Goal: Task Accomplishment & Management: Manage account settings

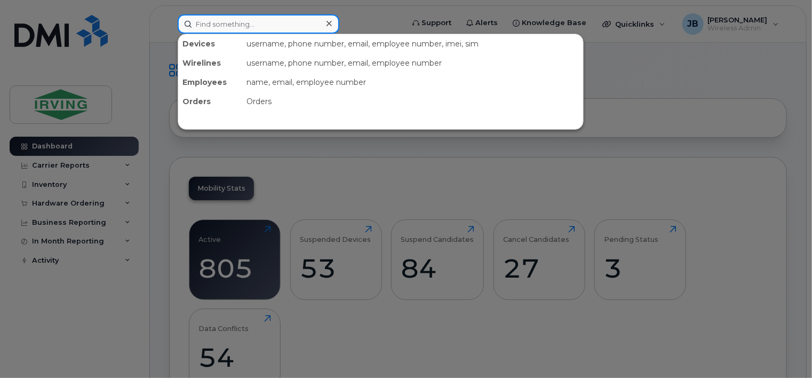
click at [200, 25] on input at bounding box center [259, 23] width 162 height 19
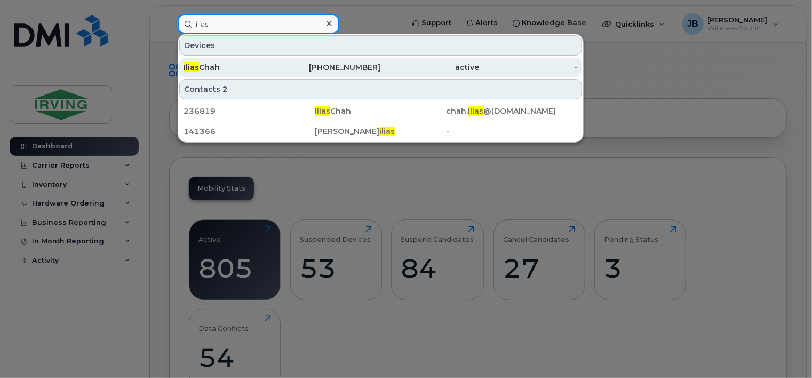
type input "ilias"
click at [207, 66] on div "[PERSON_NAME]" at bounding box center [233, 67] width 99 height 11
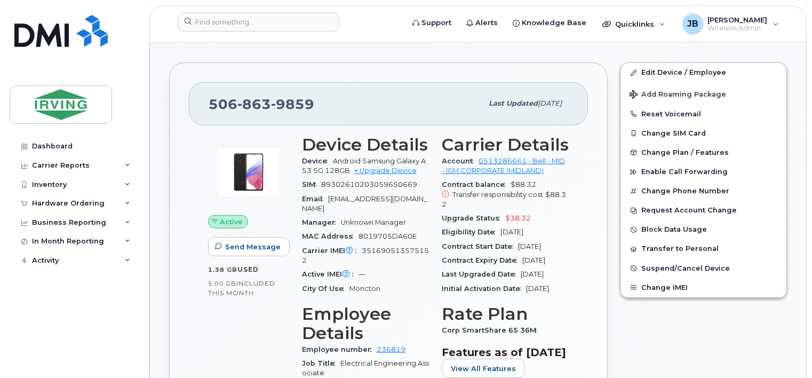
scroll to position [213, 0]
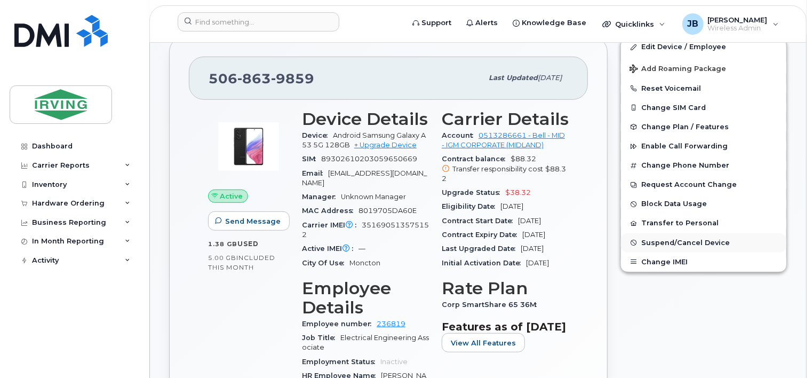
click at [665, 242] on span "Suspend/Cancel Device" at bounding box center [685, 243] width 89 height 8
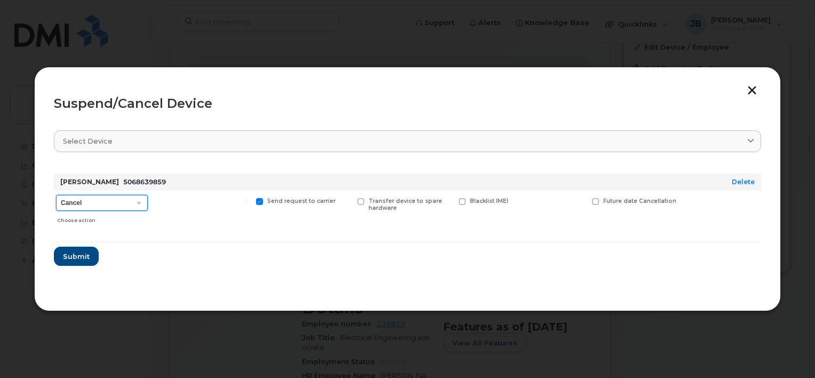
click at [140, 205] on select "Cancel Suspend - Extend Suspension Suspend - Reduced Rate Suspend - Full Rate S…" at bounding box center [102, 203] width 92 height 16
select select "[object Object]"
click at [56, 195] on select "Cancel Suspend - Extend Suspension Suspend - Reduced Rate Suspend - Full Rate S…" at bounding box center [102, 203] width 92 height 16
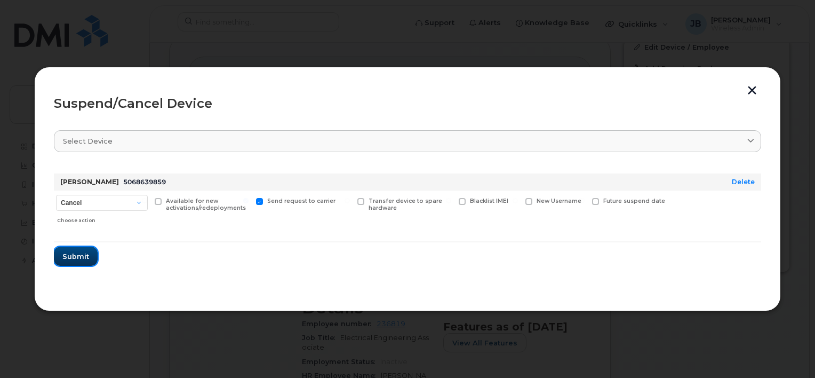
click at [84, 258] on span "Submit" at bounding box center [75, 256] width 27 height 10
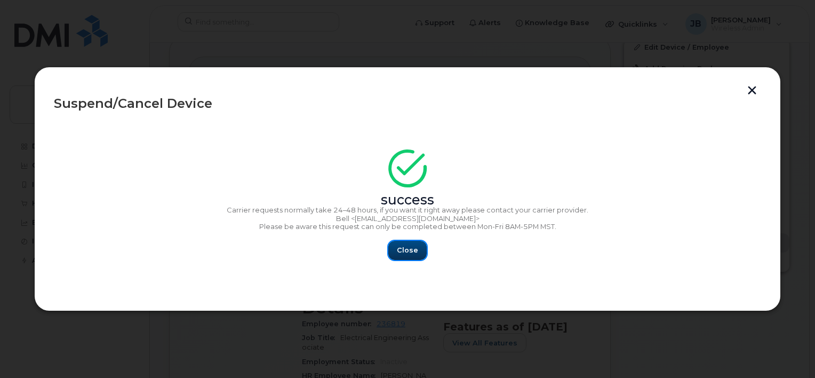
click at [410, 253] on span "Close" at bounding box center [407, 250] width 21 height 10
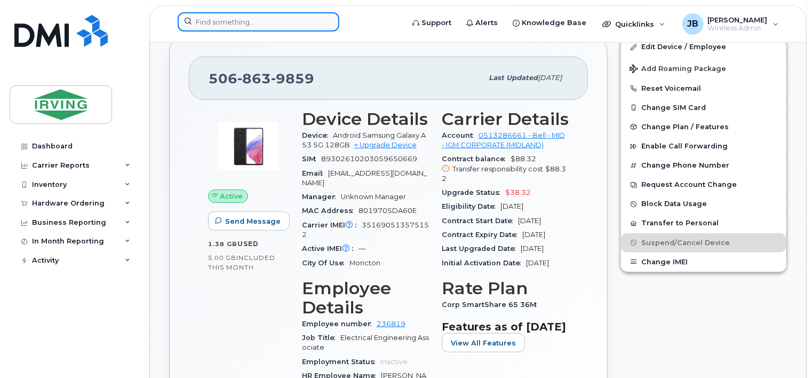
click at [251, 26] on input at bounding box center [259, 21] width 162 height 19
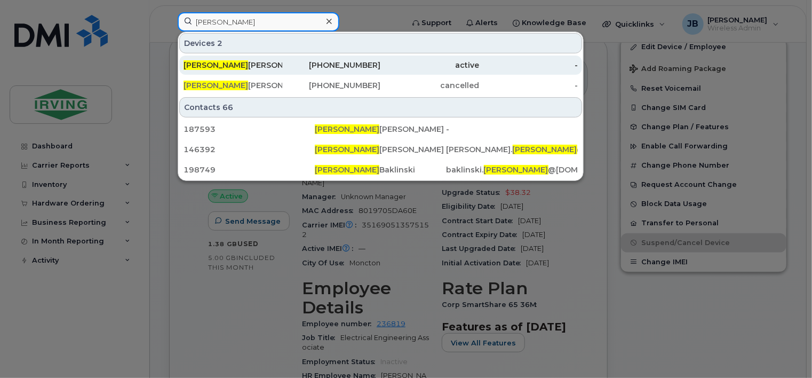
type input "dominic"
click at [213, 67] on span "Dominic" at bounding box center [216, 65] width 65 height 10
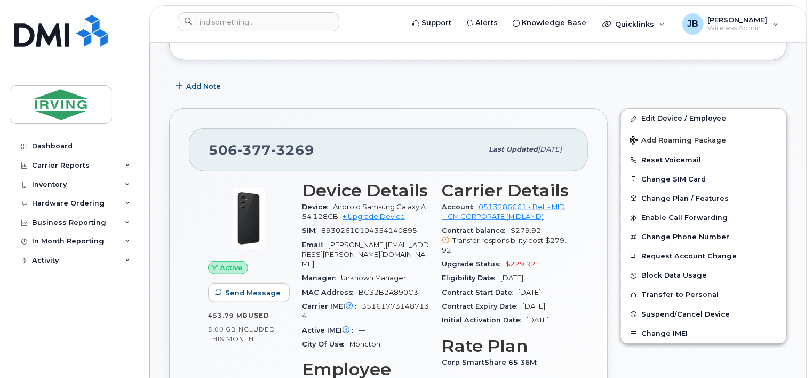
scroll to position [267, 0]
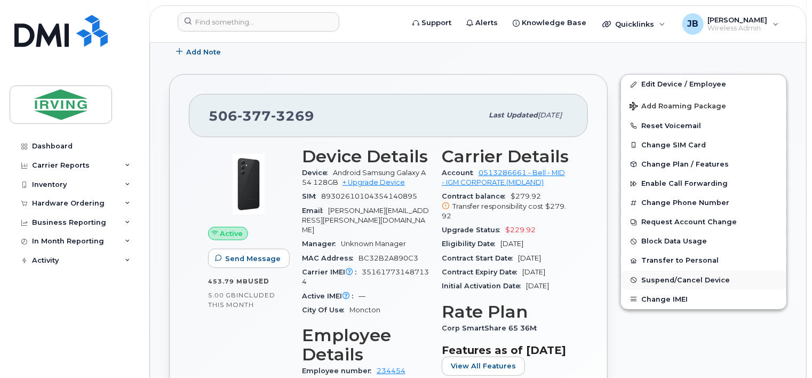
click at [683, 280] on span "Suspend/Cancel Device" at bounding box center [685, 280] width 89 height 8
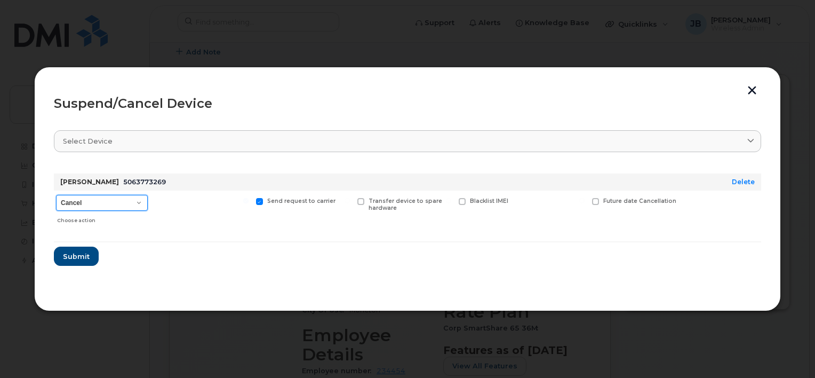
click at [140, 203] on select "Cancel Suspend - Extend Suspension Suspend - Reduced Rate Suspend - Full Rate S…" at bounding box center [102, 203] width 92 height 16
select select "[object Object]"
click at [56, 195] on select "Cancel Suspend - Extend Suspension Suspend - Reduced Rate Suspend - Full Rate S…" at bounding box center [102, 203] width 92 height 16
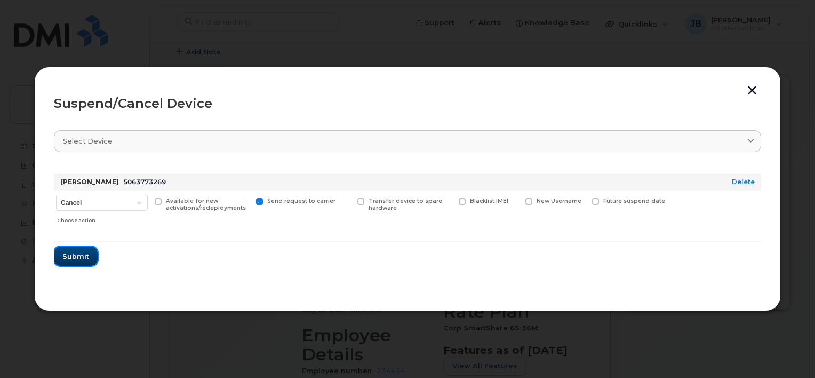
click at [77, 257] on span "Submit" at bounding box center [75, 256] width 27 height 10
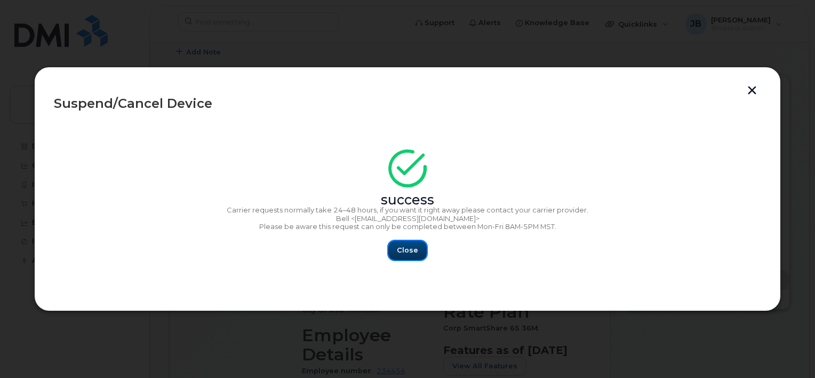
click at [408, 252] on span "Close" at bounding box center [407, 250] width 21 height 10
